Goal: Information Seeking & Learning: Learn about a topic

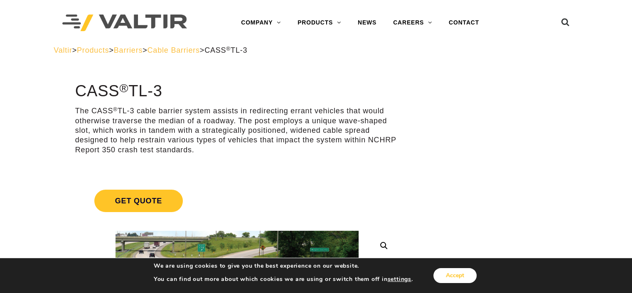
click at [441, 274] on button "Accept" at bounding box center [454, 275] width 43 height 15
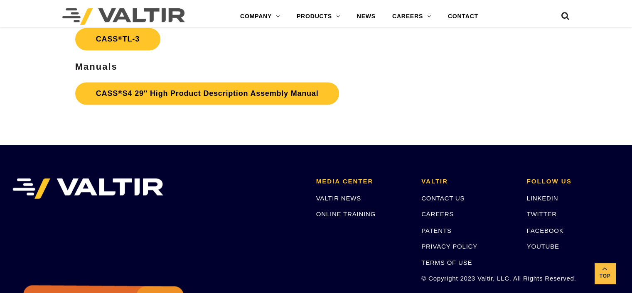
scroll to position [1370, 0]
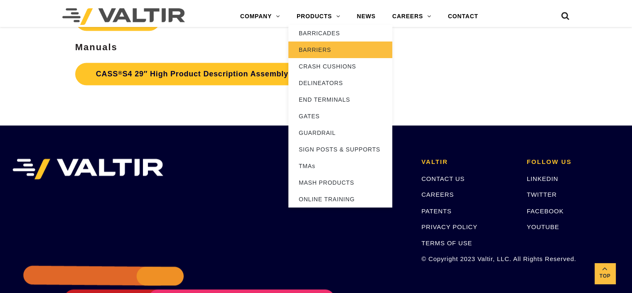
click at [324, 48] on link "BARRIERS" at bounding box center [340, 50] width 104 height 17
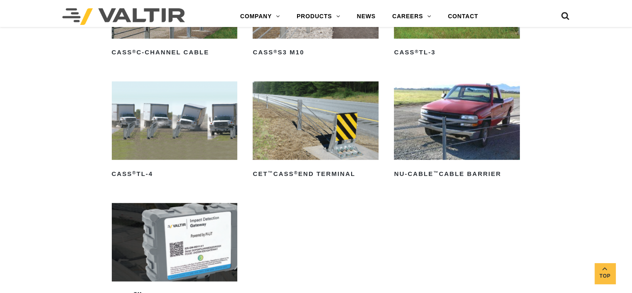
scroll to position [498, 0]
click at [432, 110] on img at bounding box center [457, 120] width 126 height 78
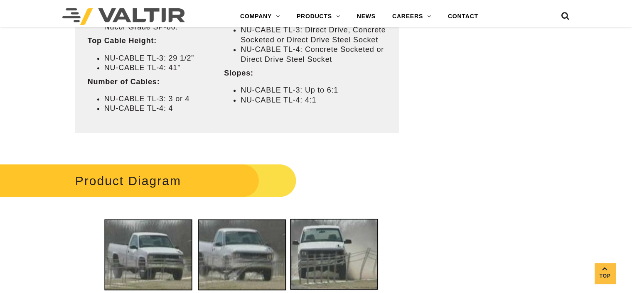
scroll to position [623, 0]
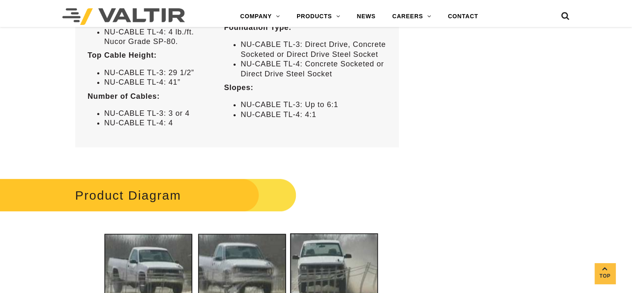
click at [162, 199] on h2 "Product Diagram" at bounding box center [138, 195] width 316 height 39
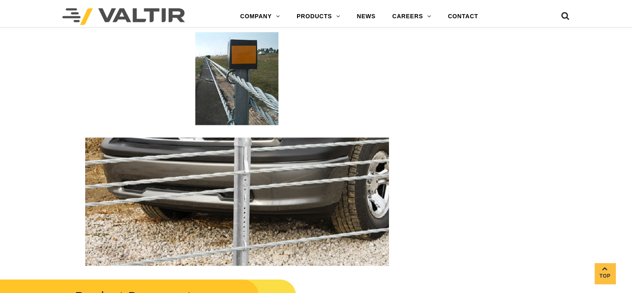
scroll to position [1495, 0]
